Goal: Task Accomplishment & Management: Use online tool/utility

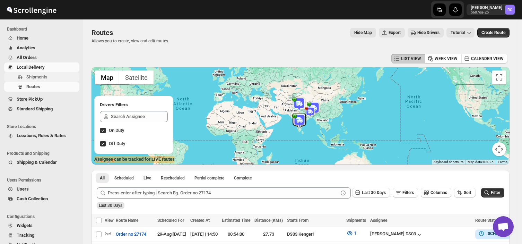
click at [53, 74] on span "Shipments" at bounding box center [52, 76] width 52 height 7
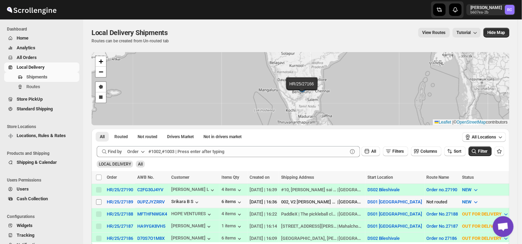
click at [97, 203] on input "Select shipment" at bounding box center [99, 202] width 6 height 6
checkbox input "true"
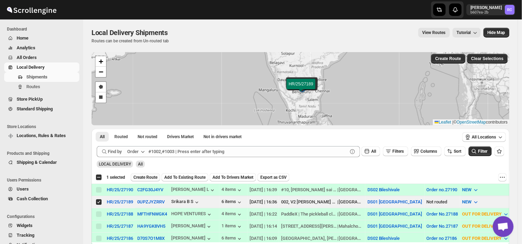
click at [150, 176] on span "Create Route" at bounding box center [145, 177] width 24 height 6
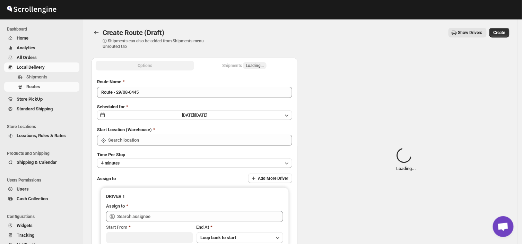
type input "DS01 [GEOGRAPHIC_DATA]"
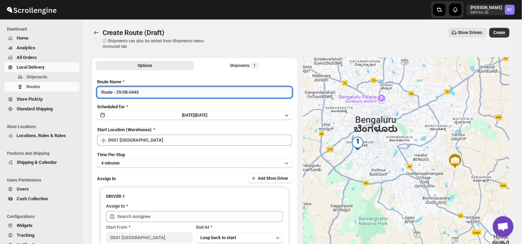
click at [143, 88] on input "Route - 29/08-0445" at bounding box center [194, 92] width 195 height 11
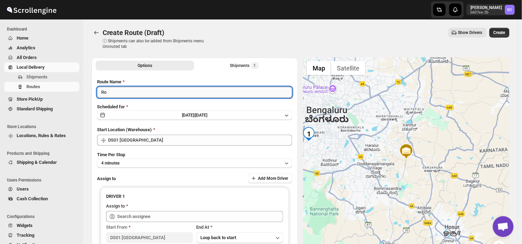
type input "R"
type input "Order no 27189"
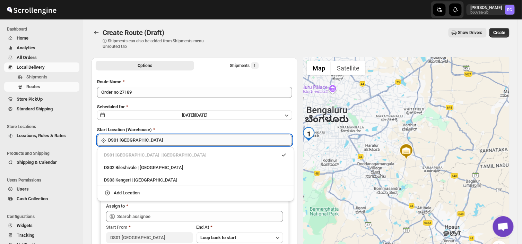
click at [148, 138] on input "DS01 [GEOGRAPHIC_DATA]" at bounding box center [200, 139] width 184 height 11
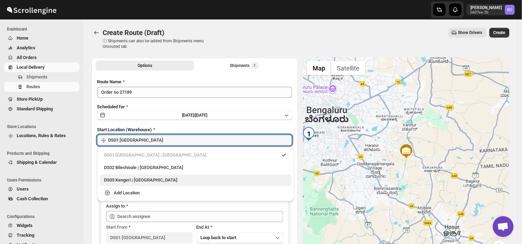
click at [110, 179] on div "DS03 Kengeri | [GEOGRAPHIC_DATA]" at bounding box center [195, 179] width 183 height 7
type input "DS03 Kengeri"
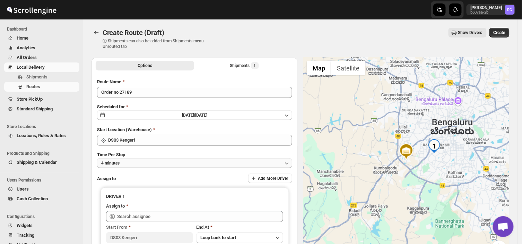
click at [130, 161] on button "4 minutes" at bounding box center [194, 163] width 195 height 10
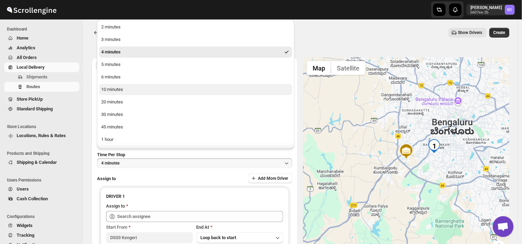
click at [124, 90] on button "10 minutes" at bounding box center [195, 89] width 193 height 11
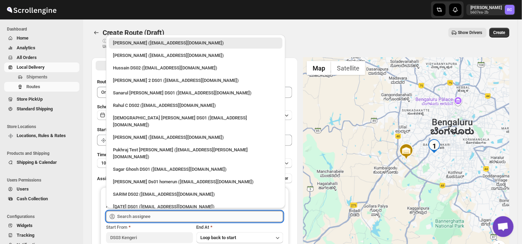
click at [163, 219] on input "text" at bounding box center [200, 216] width 166 height 11
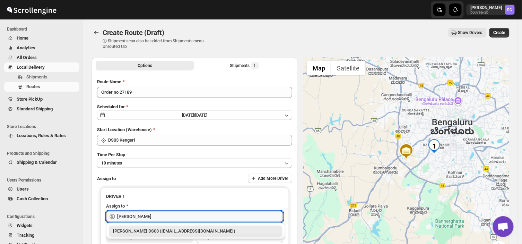
click at [157, 231] on div "[PERSON_NAME] DS03 ([EMAIL_ADDRESS][DOMAIN_NAME])" at bounding box center [195, 230] width 165 height 7
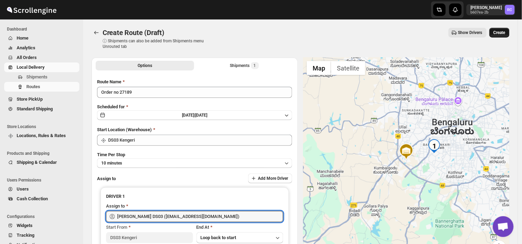
type input "[PERSON_NAME] DS03 ([EMAIL_ADDRESS][DOMAIN_NAME])"
click at [505, 33] on span "Create" at bounding box center [499, 33] width 12 height 6
